Goal: Task Accomplishment & Management: Complete application form

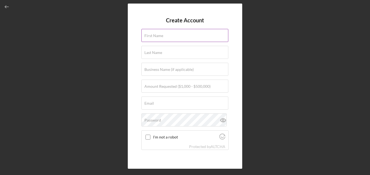
click at [152, 33] on label "First Name" at bounding box center [153, 35] width 19 height 4
click at [152, 33] on input "First Name" at bounding box center [184, 35] width 87 height 13
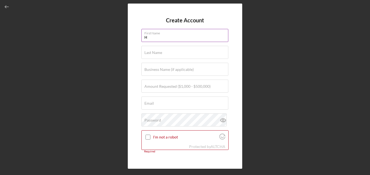
type input "[PERSON_NAME]"
type input "White III"
type input "[EMAIL_ADDRESS][DOMAIN_NAME]"
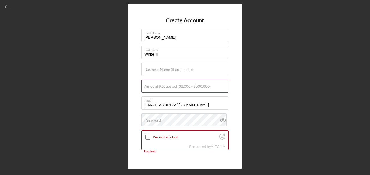
click at [198, 87] on label "Amount Requested ($1,000 - $500,000)" at bounding box center [177, 86] width 66 height 4
click at [198, 87] on input "Amount Requested ($1,000 - $500,000)" at bounding box center [184, 86] width 87 height 13
type input "$30,000"
click at [185, 120] on div "Password" at bounding box center [184, 120] width 87 height 14
